Goal: Transaction & Acquisition: Purchase product/service

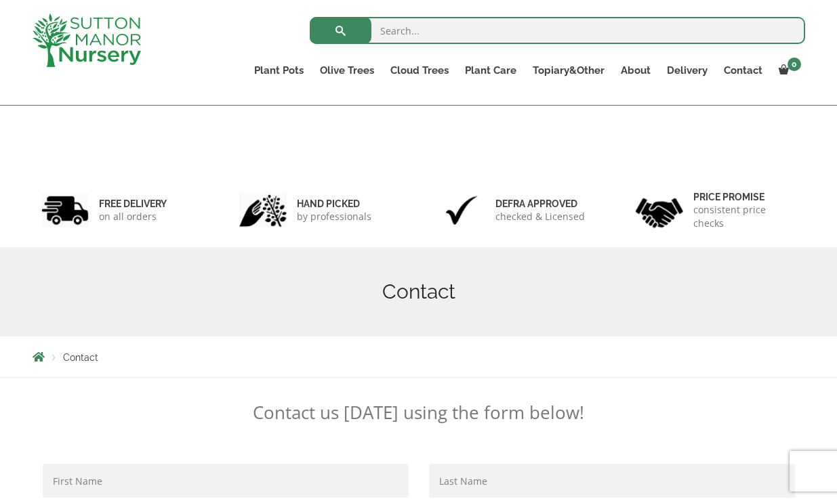
scroll to position [266, 0]
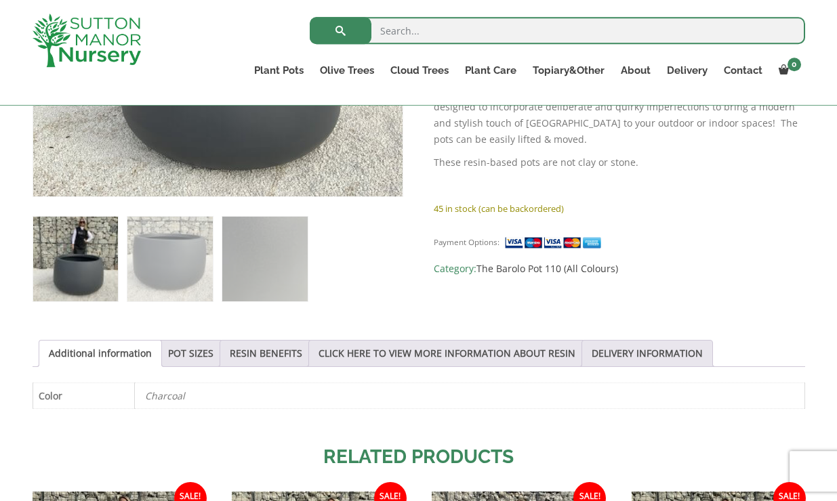
scroll to position [499, 0]
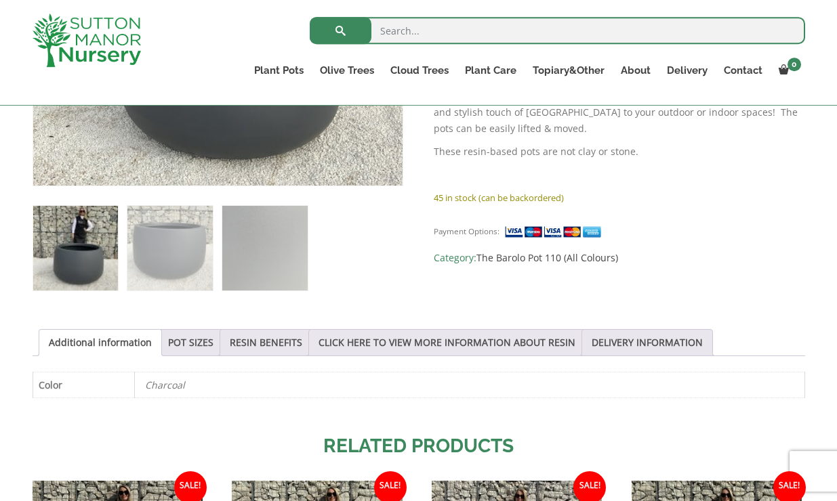
click at [217, 337] on li "POT SIZES" at bounding box center [191, 342] width 66 height 27
click at [190, 345] on link "POT SIZES" at bounding box center [190, 343] width 45 height 26
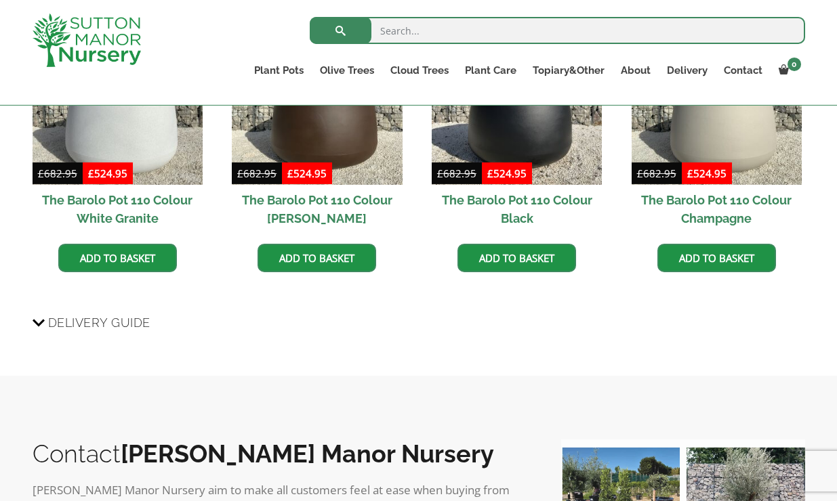
scroll to position [1267, 0]
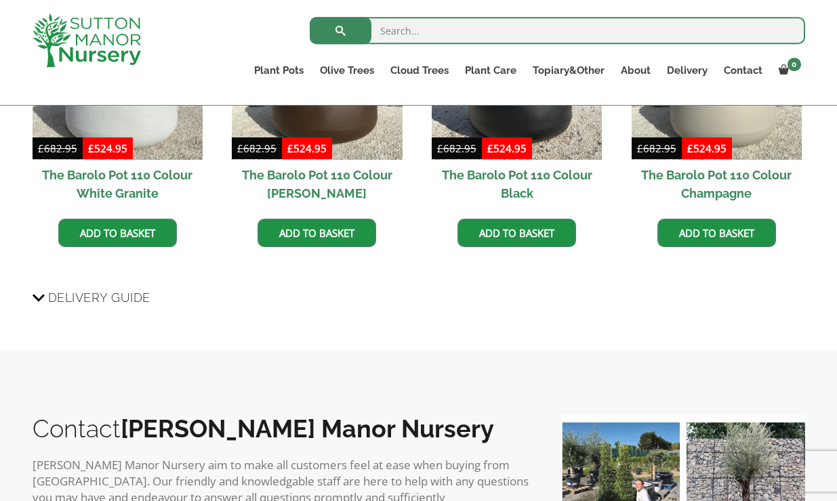
click at [416, 42] on input "search" at bounding box center [557, 30] width 495 height 27
type input "barolo pot"
click at [310, 17] on button "submit" at bounding box center [341, 30] width 62 height 27
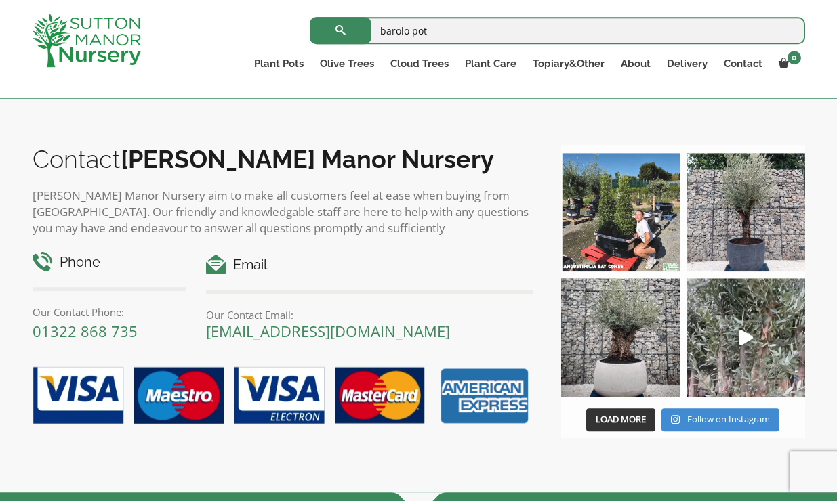
scroll to position [6328, 0]
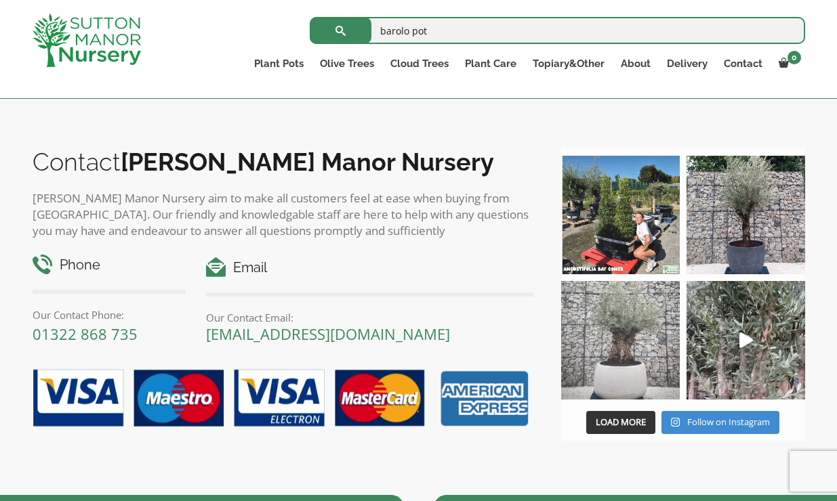
click at [566, 335] on img at bounding box center [620, 340] width 119 height 119
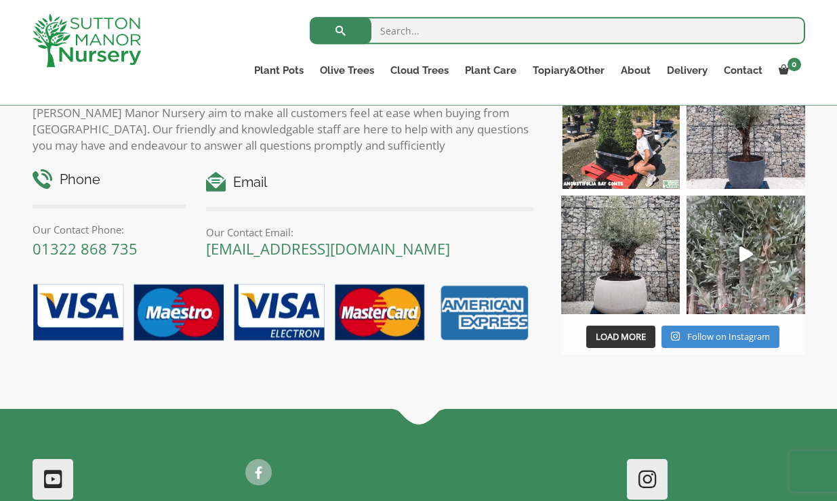
scroll to position [1338, 0]
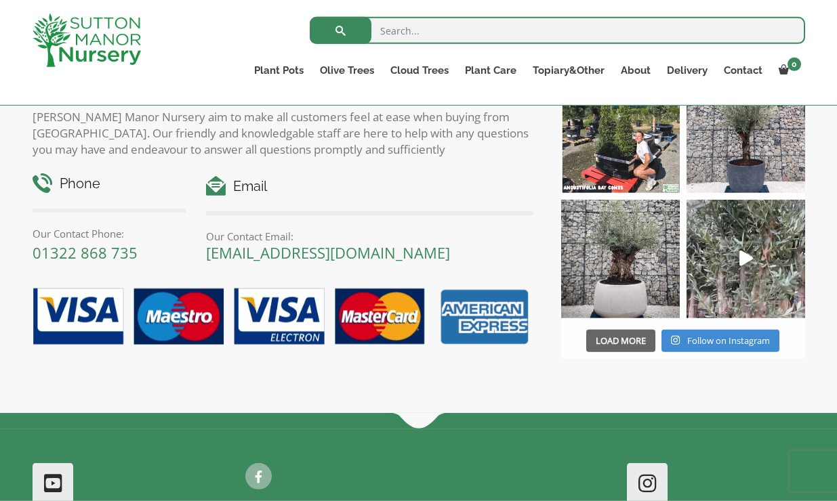
click at [630, 347] on span "Load More" at bounding box center [620, 341] width 50 height 12
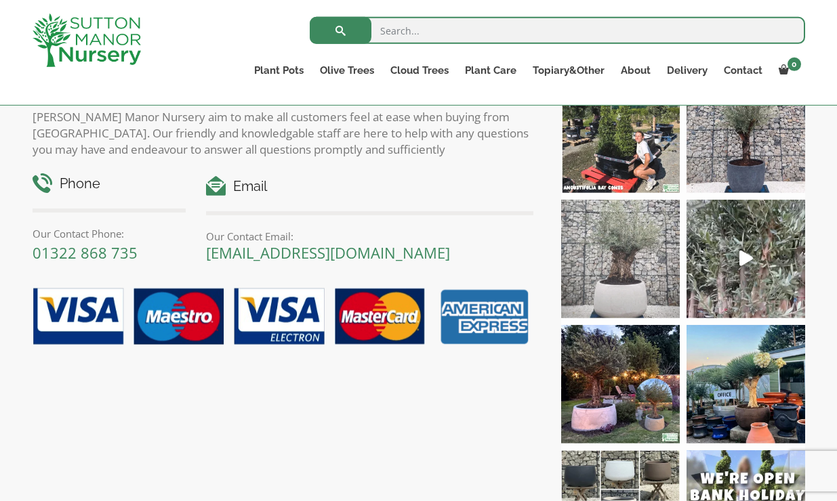
click at [630, 307] on img at bounding box center [620, 259] width 119 height 119
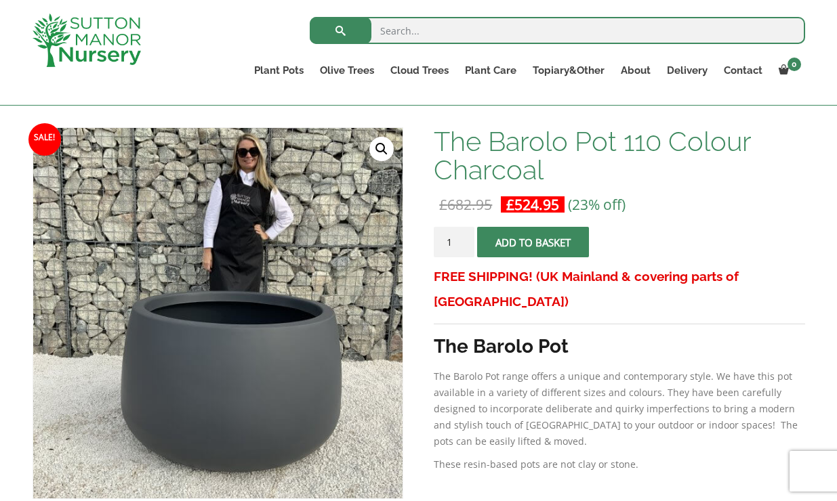
scroll to position [184, 0]
